Goal: Task Accomplishment & Management: Use online tool/utility

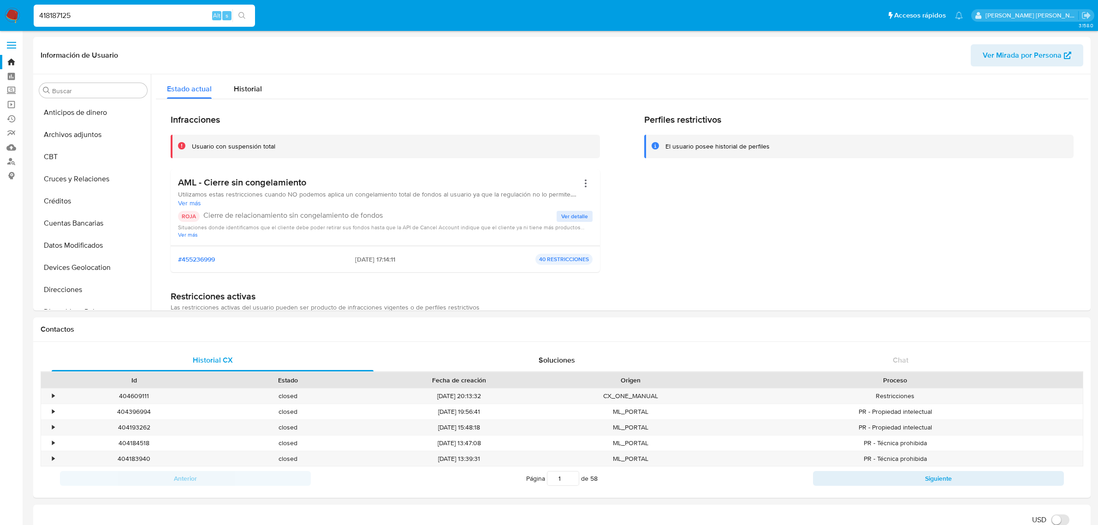
select select "10"
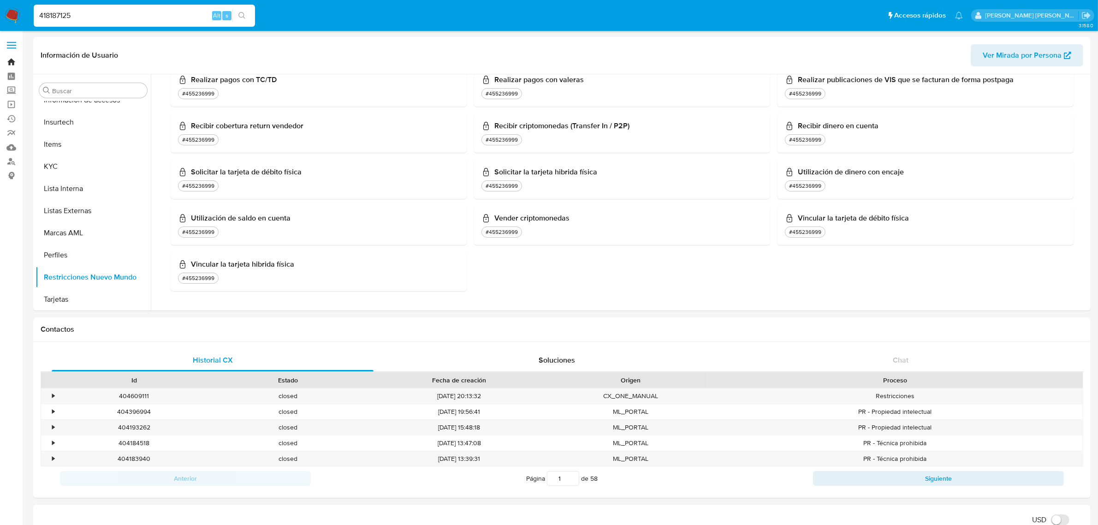
click at [17, 63] on link "Bandeja" at bounding box center [55, 62] width 110 height 14
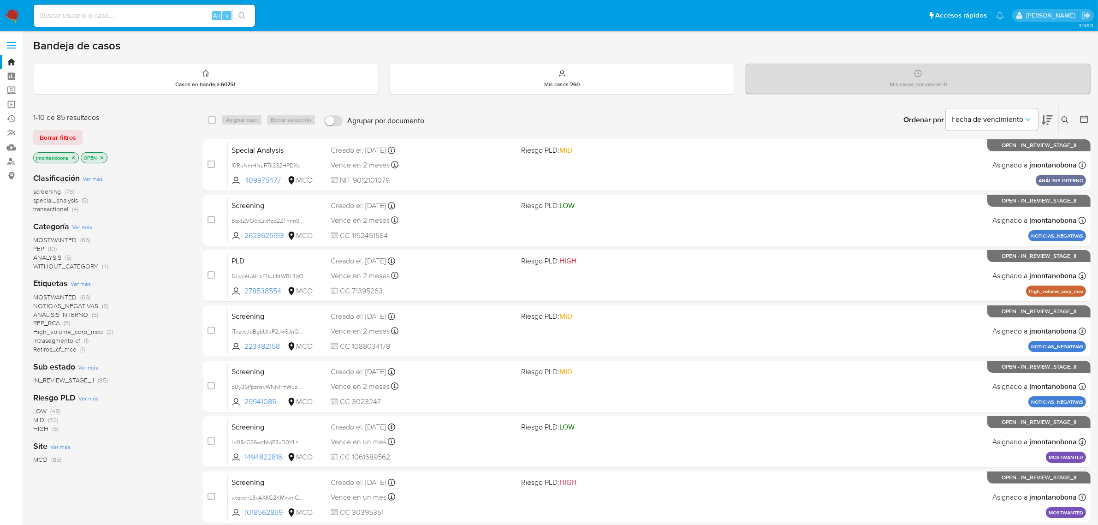
click at [76, 157] on icon "close-filter" at bounding box center [74, 158] width 6 height 6
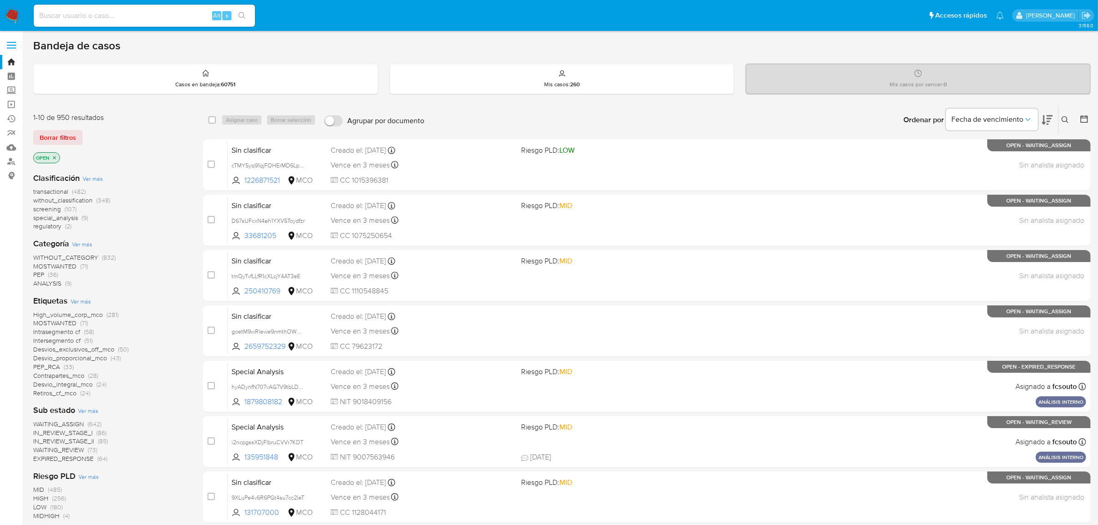
click at [54, 156] on icon "close-filter" at bounding box center [55, 158] width 6 height 6
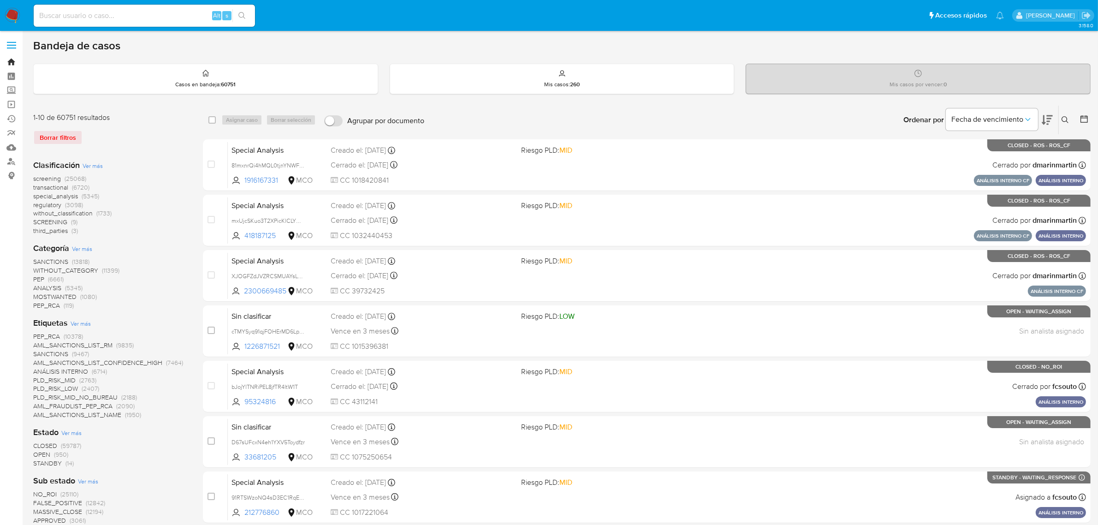
click at [12, 63] on link "Bandeja" at bounding box center [55, 62] width 110 height 14
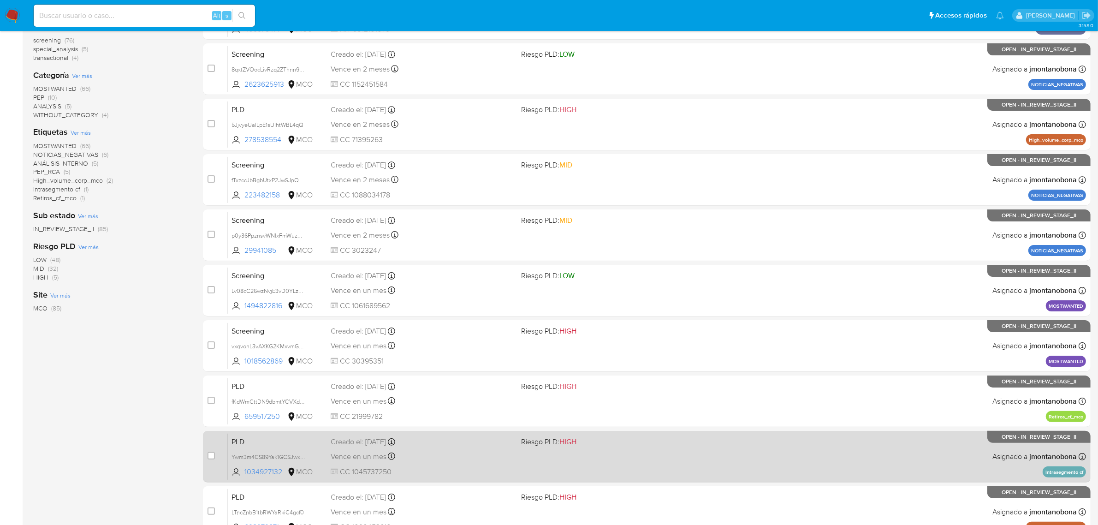
scroll to position [236, 0]
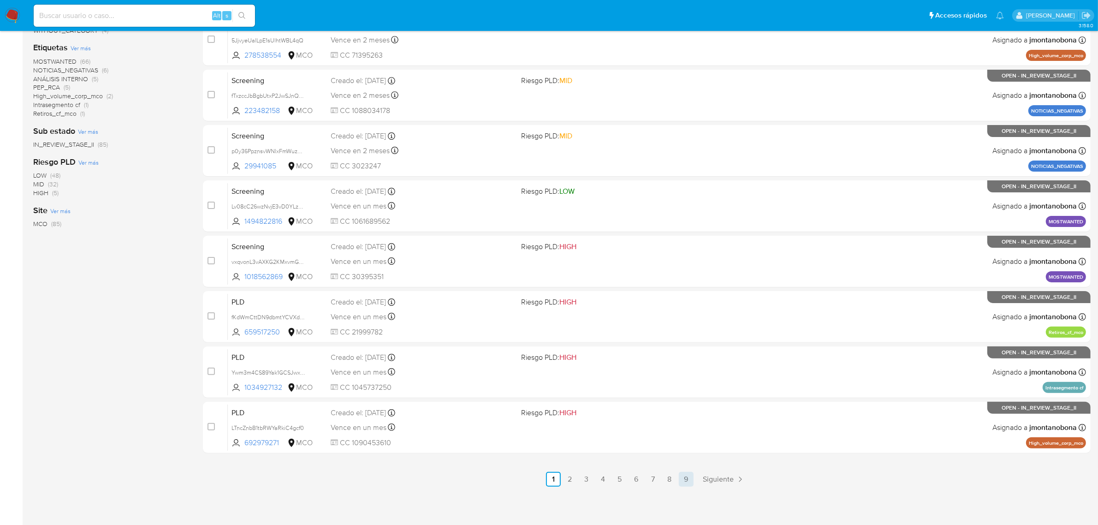
click at [687, 479] on link "9" at bounding box center [686, 479] width 15 height 15
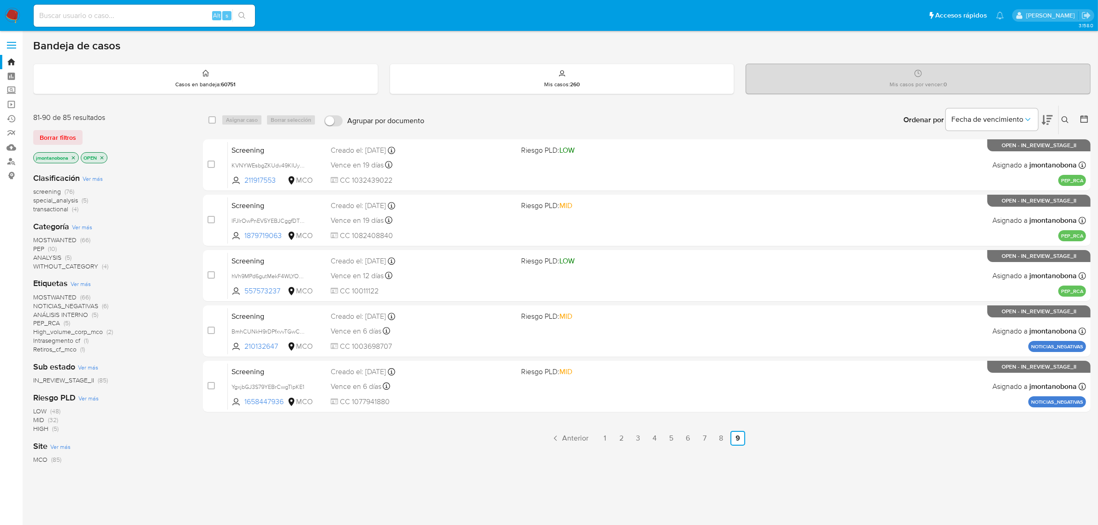
click at [71, 157] on icon "close-filter" at bounding box center [74, 158] width 6 height 6
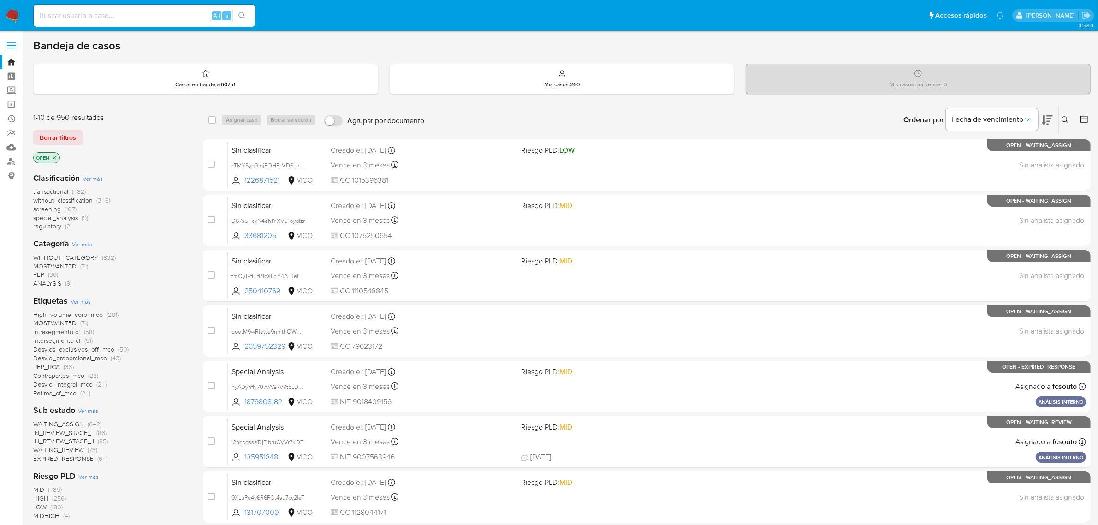
click at [54, 157] on icon "close-filter" at bounding box center [54, 157] width 3 height 3
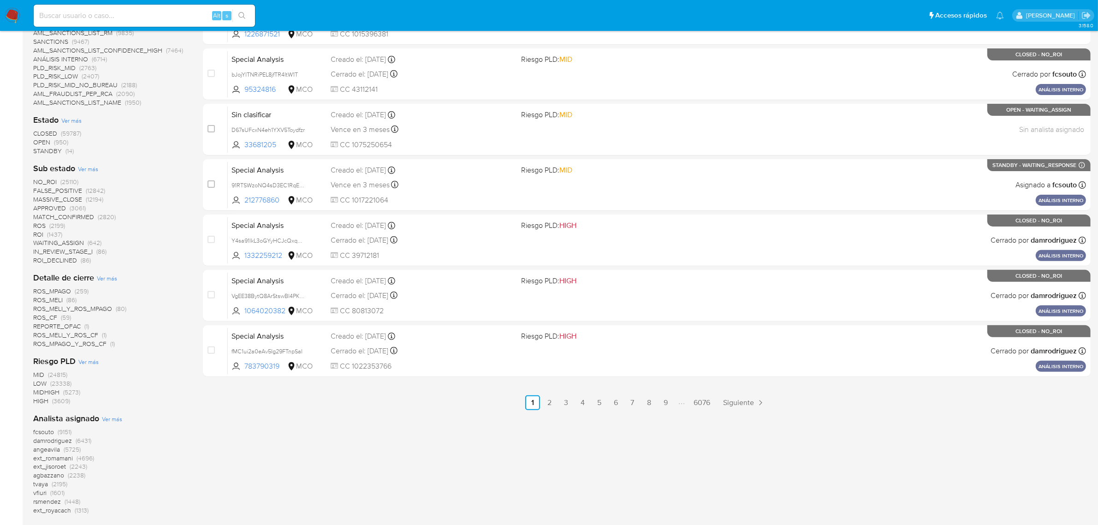
scroll to position [300, 0]
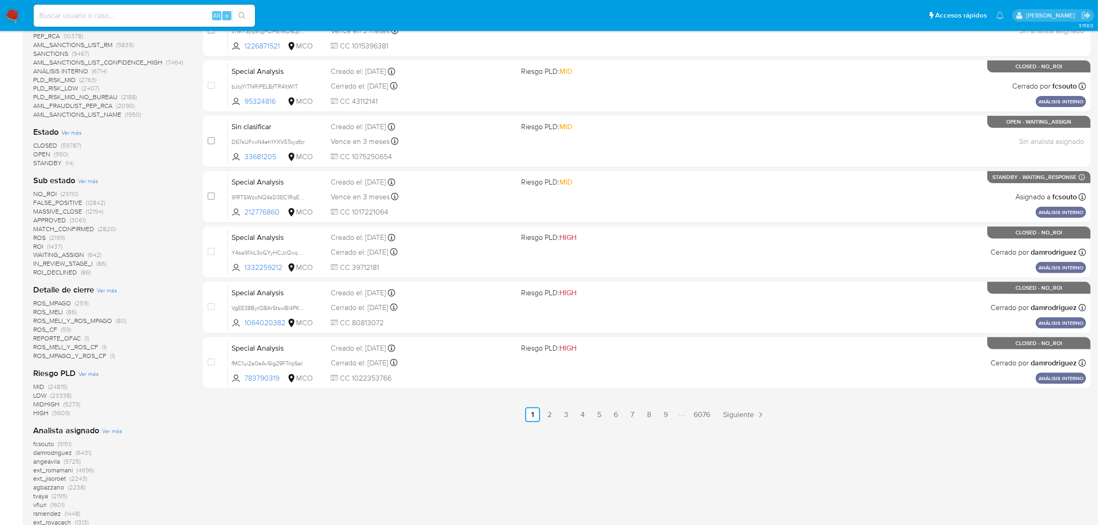
click at [42, 160] on span "STANDBY" at bounding box center [47, 162] width 29 height 9
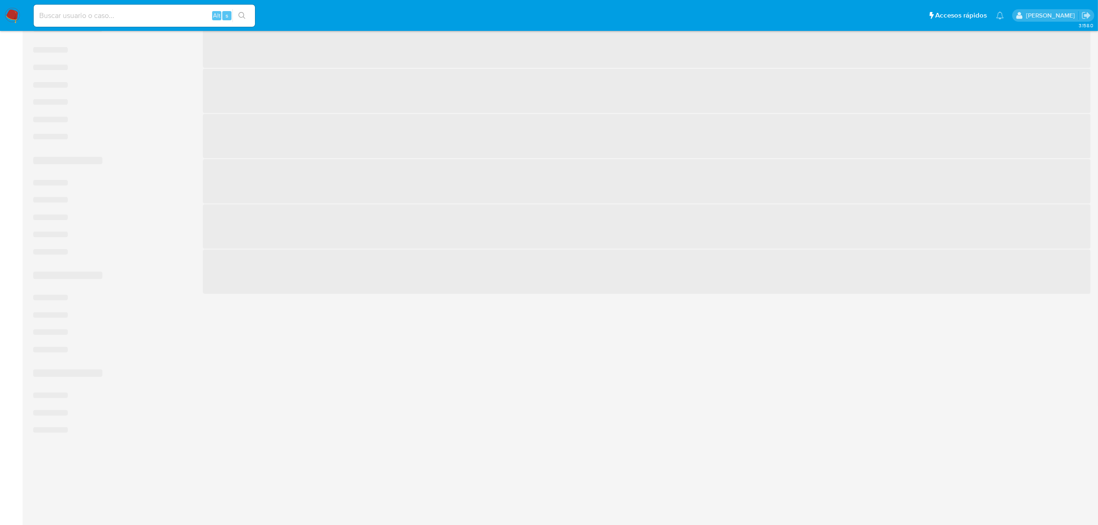
scroll to position [236, 0]
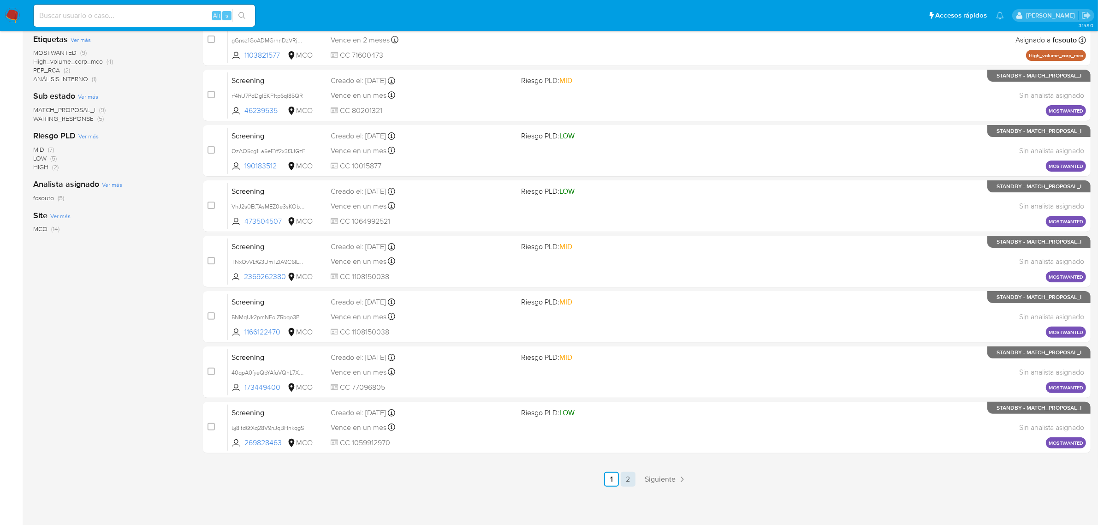
click at [632, 475] on link "2" at bounding box center [628, 479] width 15 height 15
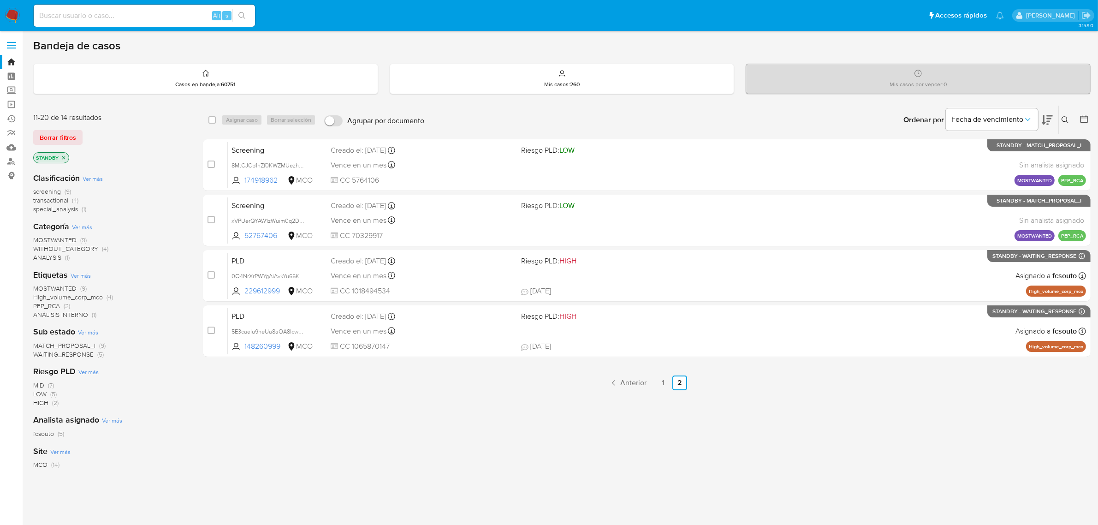
click at [95, 331] on span "Ver más" at bounding box center [88, 332] width 20 height 8
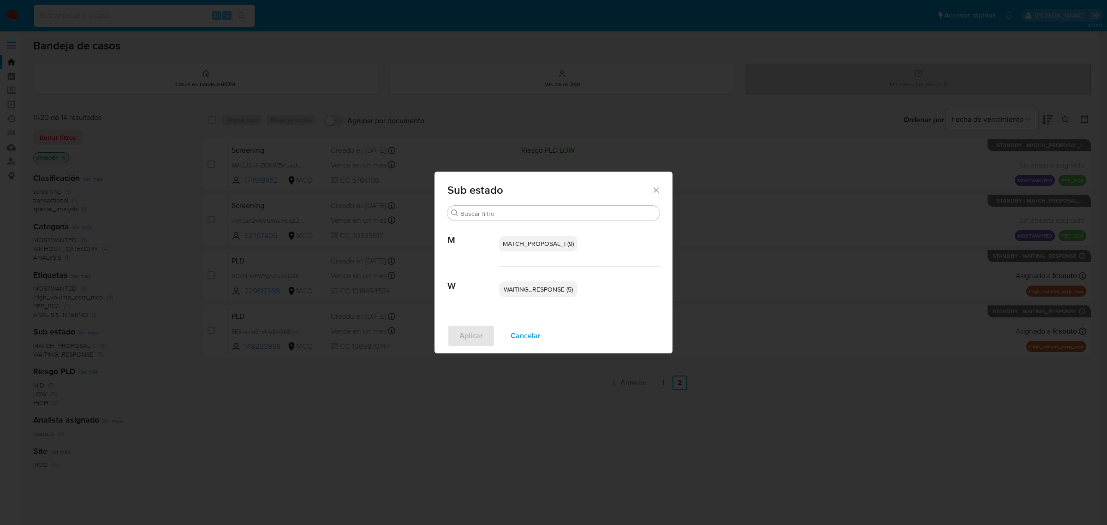
click at [554, 247] on span "MATCH_PROPOSAL_I (9)" at bounding box center [538, 243] width 71 height 9
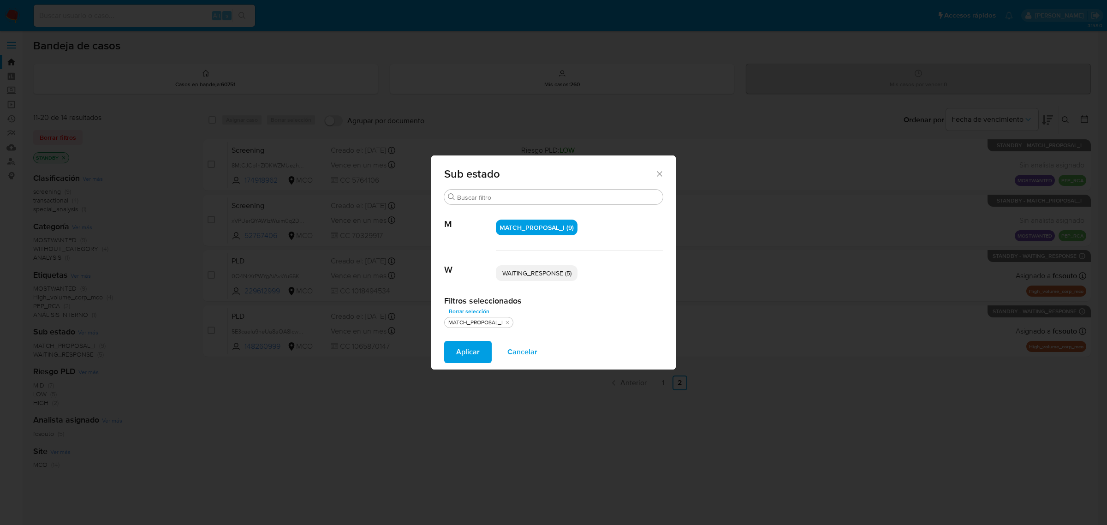
click at [478, 354] on span "Aplicar" at bounding box center [468, 352] width 24 height 20
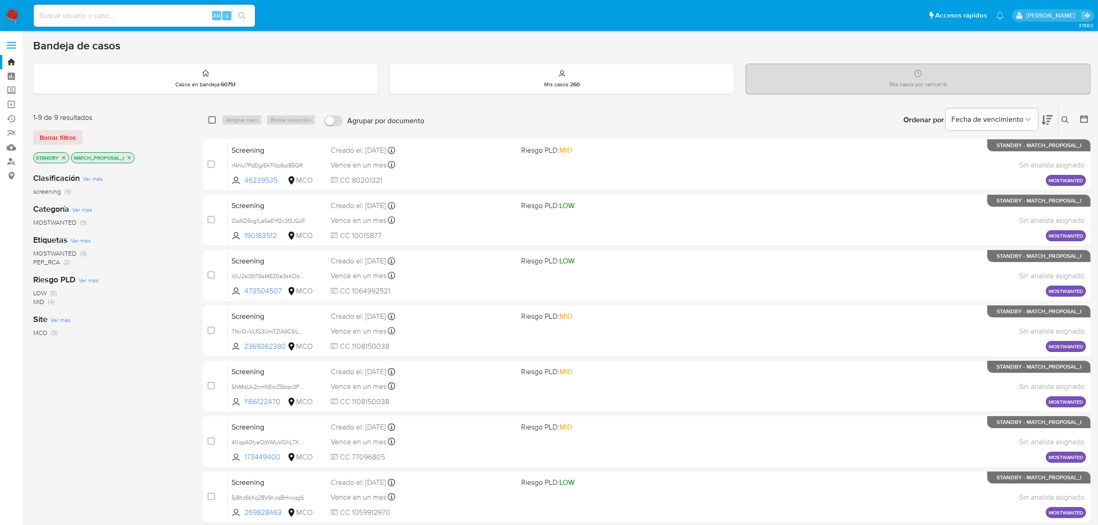
click at [215, 116] on input "checkbox" at bounding box center [211, 119] width 7 height 7
checkbox input "true"
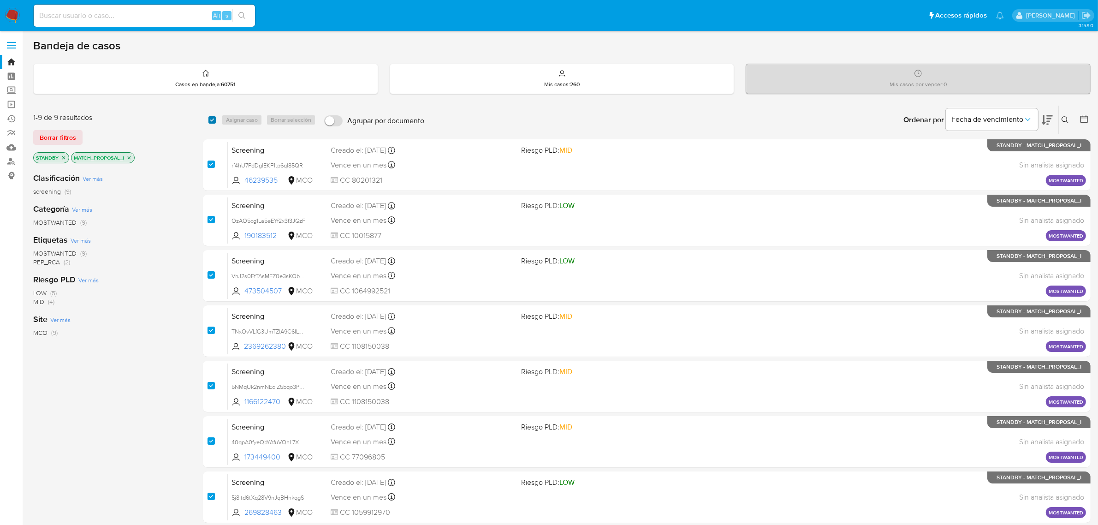
checkbox input "true"
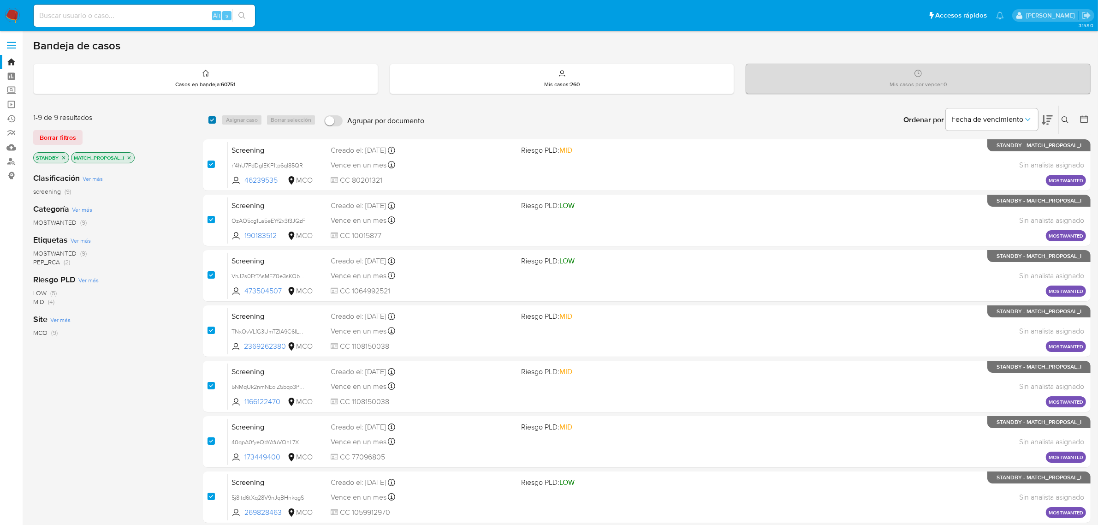
checkbox input "true"
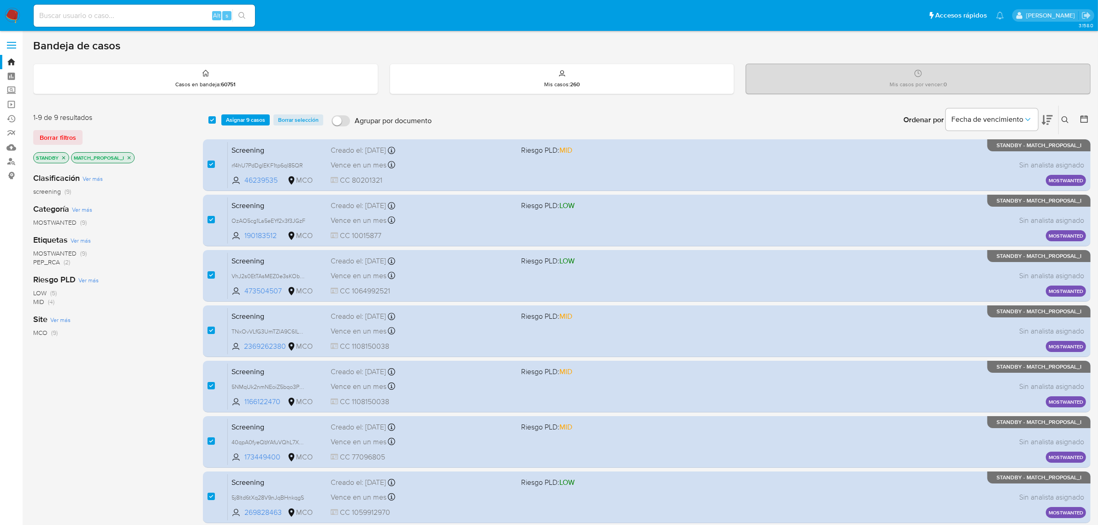
click at [238, 113] on div "select-all-cases-checkbox Asignar 9 casos Borrar selección Agrupar por document…" at bounding box center [647, 120] width 888 height 29
click at [243, 121] on span "Asignar 9 casos" at bounding box center [245, 119] width 39 height 9
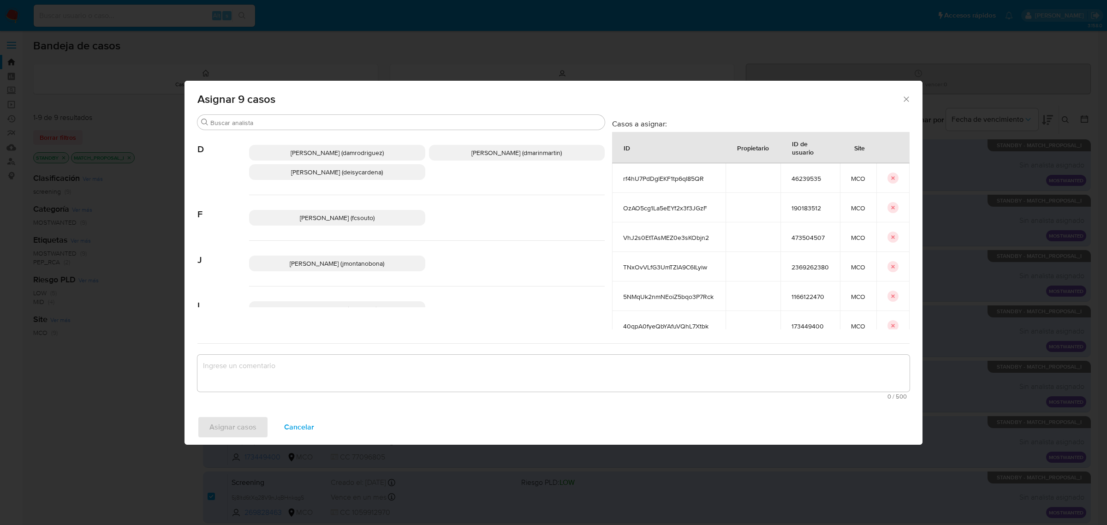
click at [346, 253] on div "[PERSON_NAME] (jmontanobona)" at bounding box center [427, 264] width 356 height 46
click at [350, 259] on span "[PERSON_NAME] (jmontanobona)" at bounding box center [337, 263] width 95 height 9
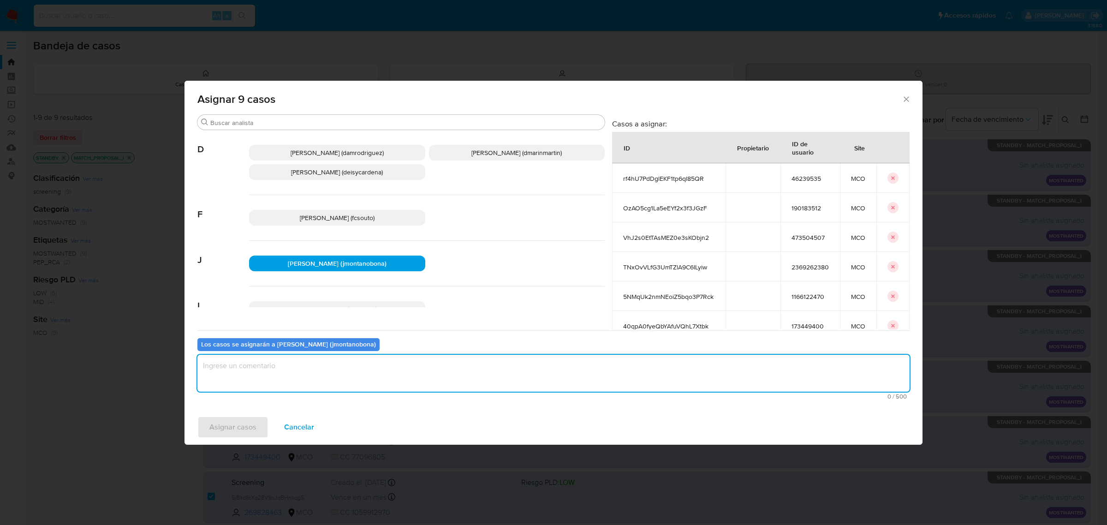
click at [380, 377] on textarea "assign-modal" at bounding box center [553, 373] width 712 height 37
type textarea "asignación"
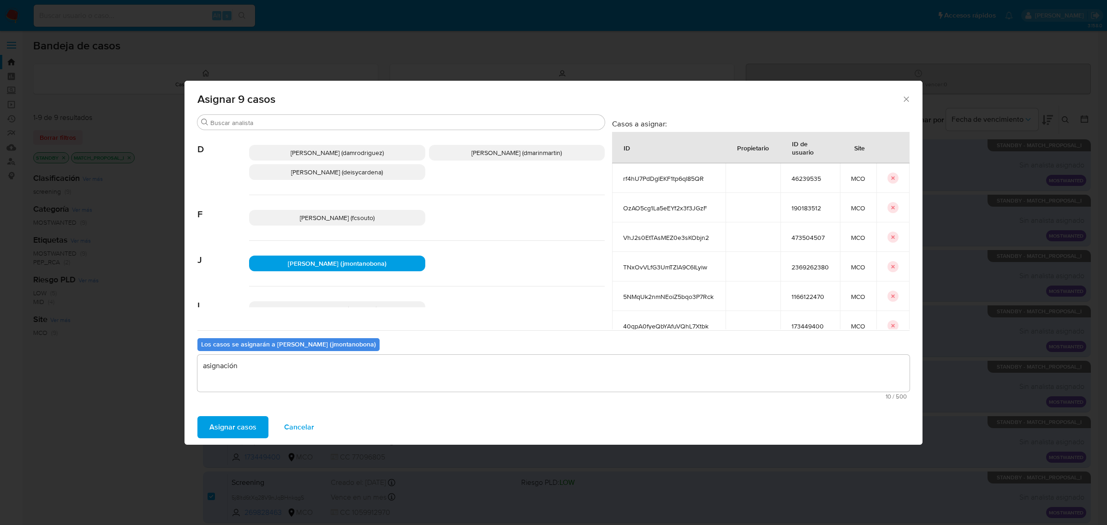
click at [249, 430] on span "Asignar casos" at bounding box center [232, 427] width 47 height 20
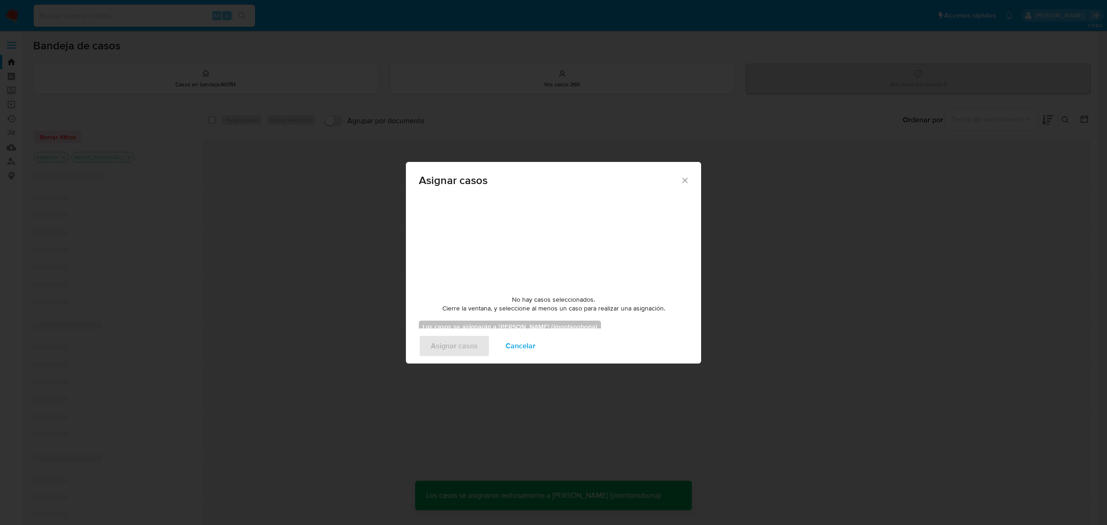
checkbox input "false"
